Goal: Transaction & Acquisition: Subscribe to service/newsletter

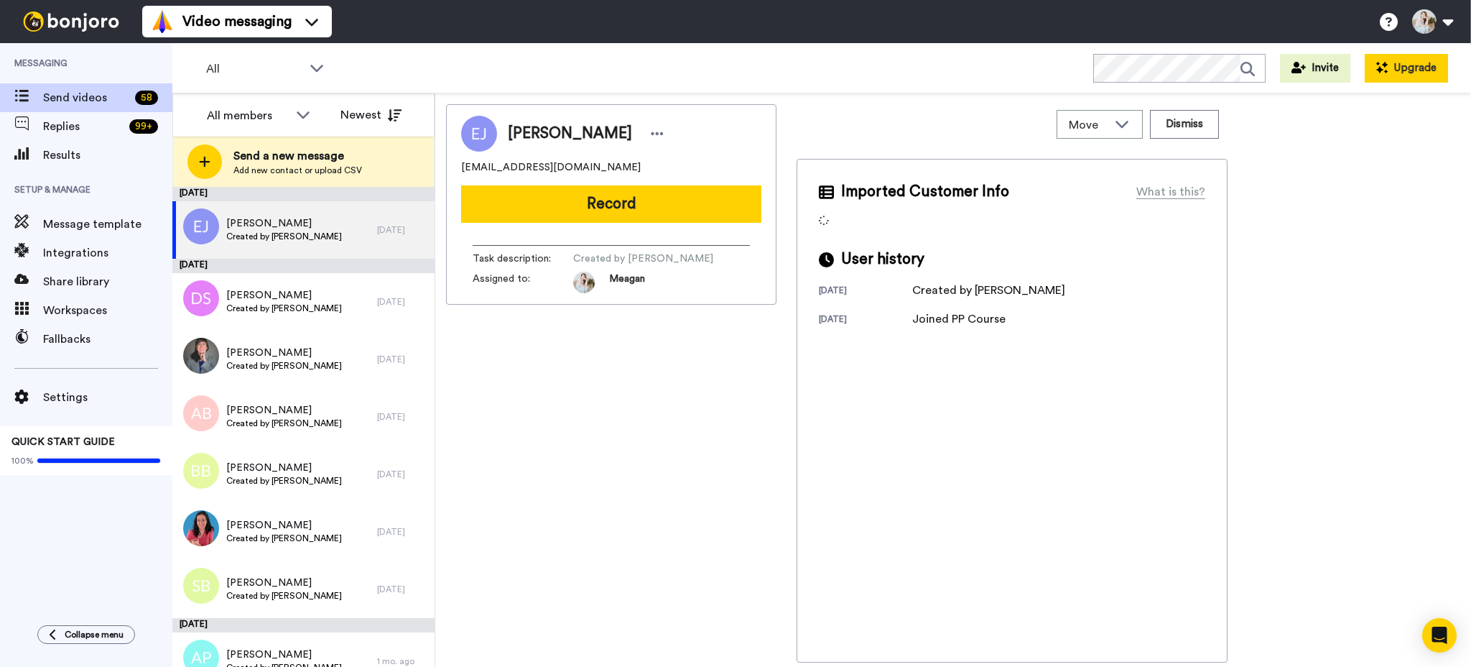
click at [1427, 74] on button "Upgrade" at bounding box center [1406, 68] width 83 height 29
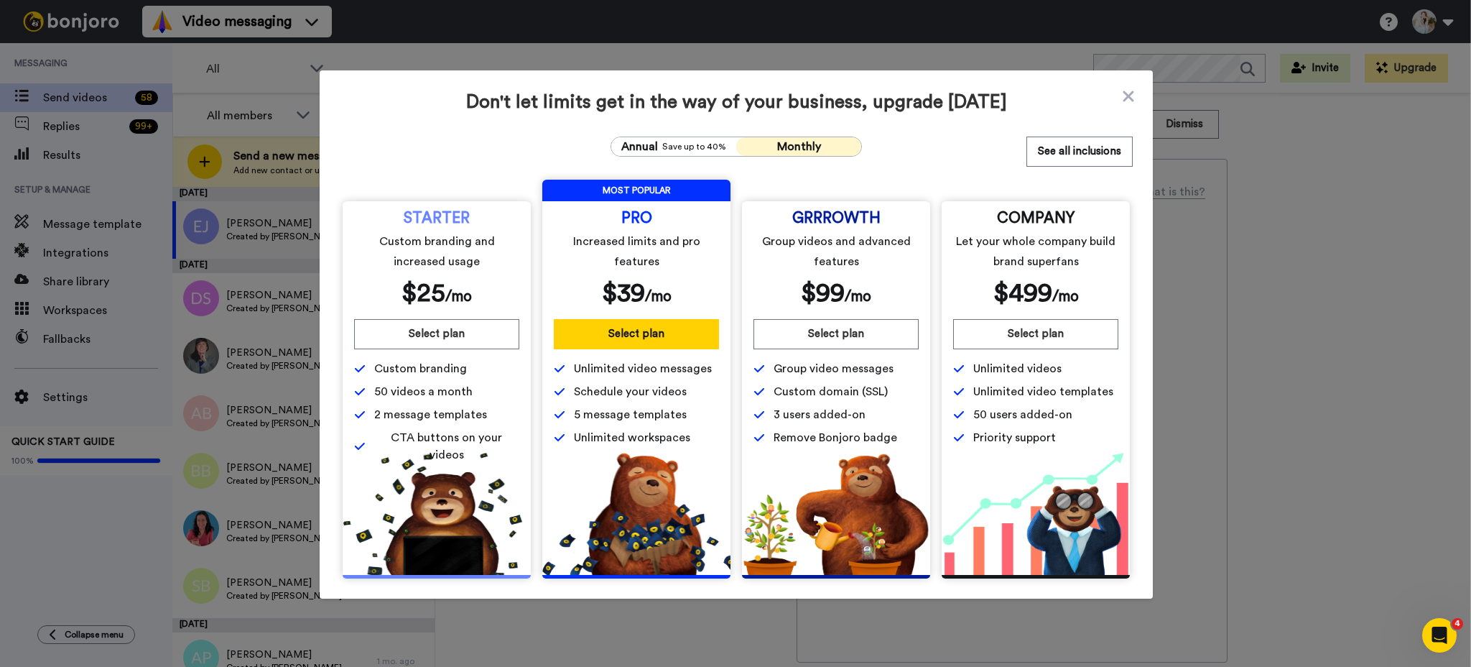
click at [806, 145] on span "Monthly" at bounding box center [799, 146] width 44 height 11
click at [613, 335] on button "Select plan" at bounding box center [636, 334] width 165 height 30
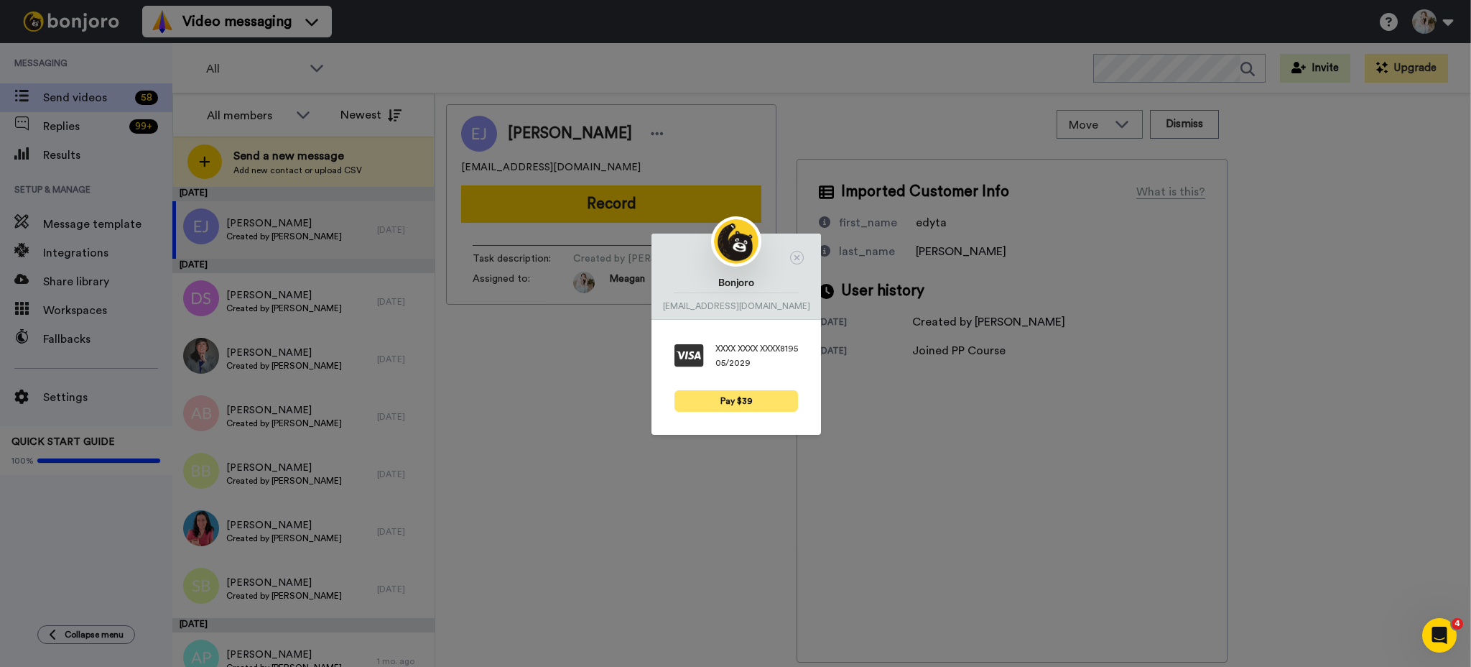
click at [745, 402] on button "Pay $39" at bounding box center [737, 401] width 124 height 22
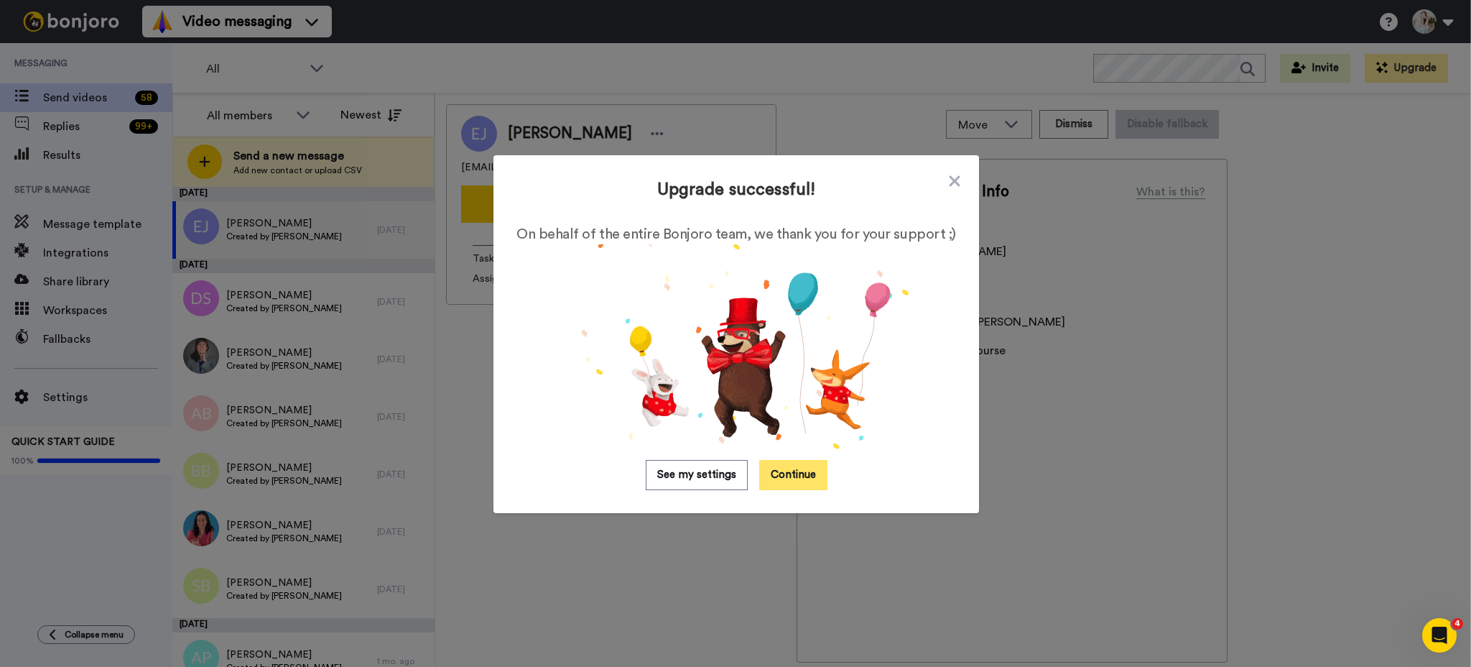
click at [781, 473] on button "Continue" at bounding box center [793, 475] width 68 height 30
